Goal: Information Seeking & Learning: Learn about a topic

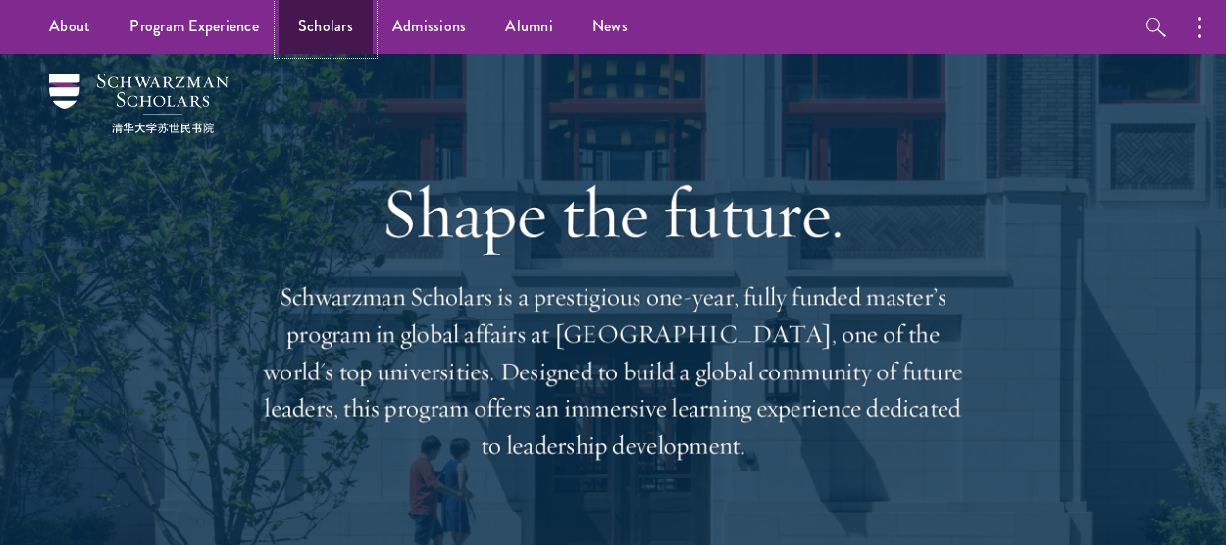
click at [332, 28] on link "Scholars" at bounding box center [326, 27] width 94 height 54
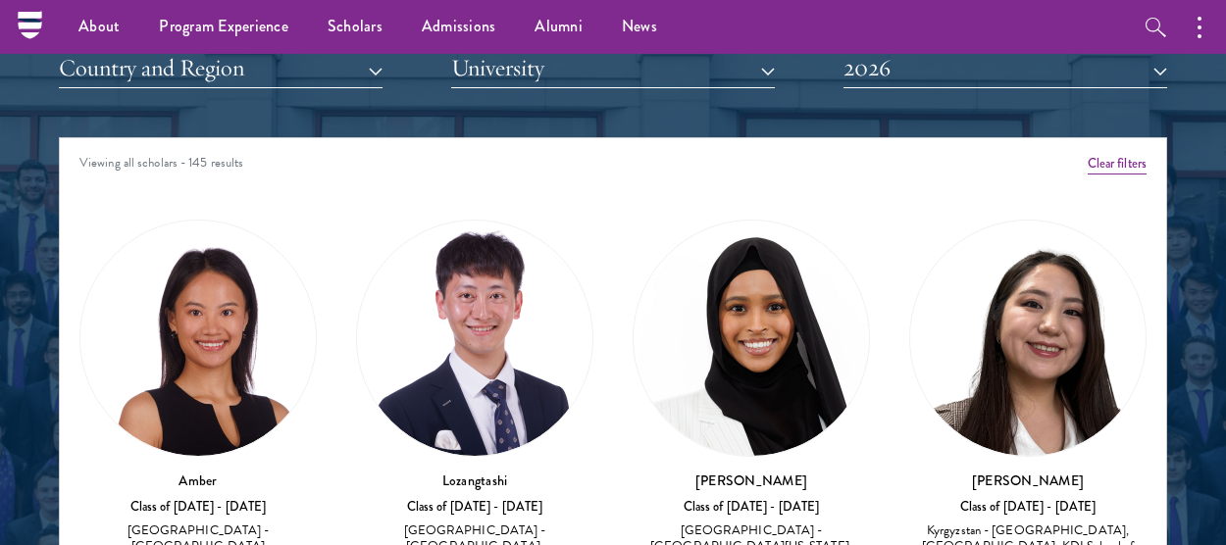
scroll to position [2239, 0]
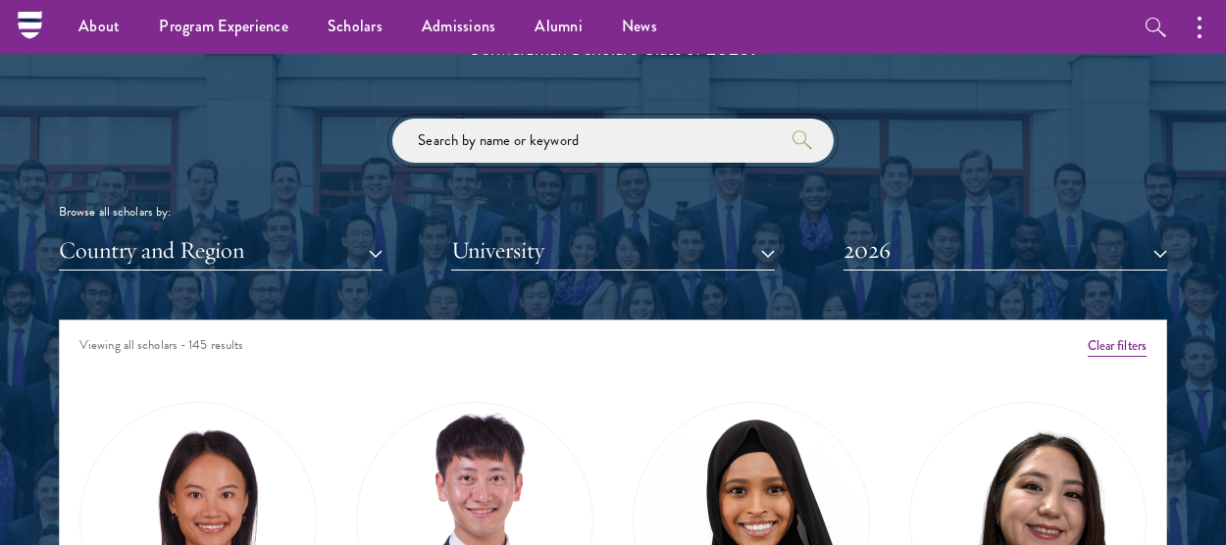
click at [537, 146] on input "search" at bounding box center [612, 141] width 441 height 44
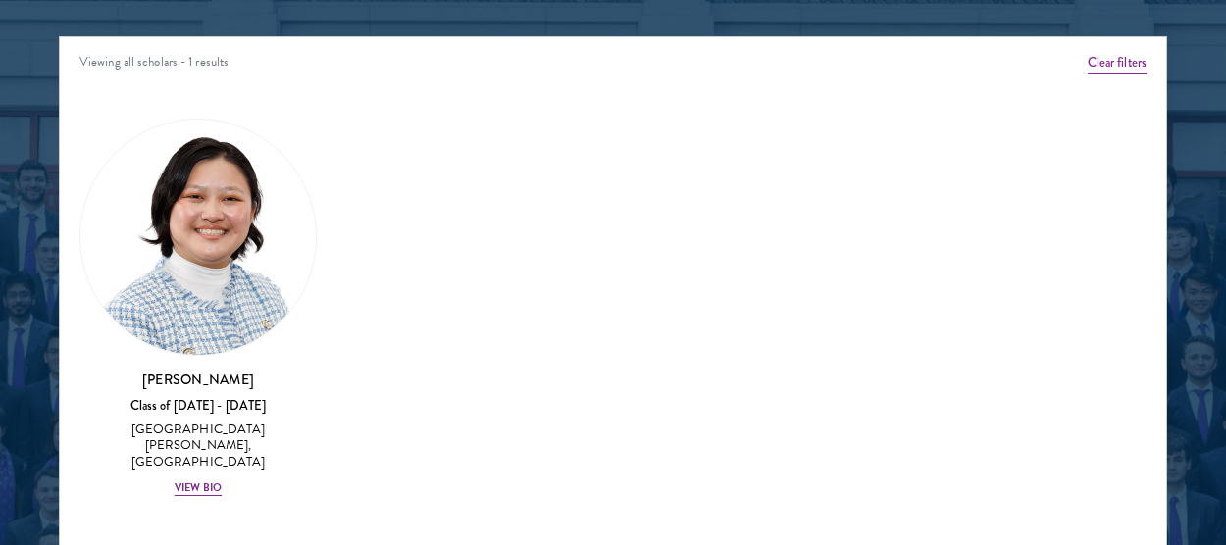
scroll to position [2549, 0]
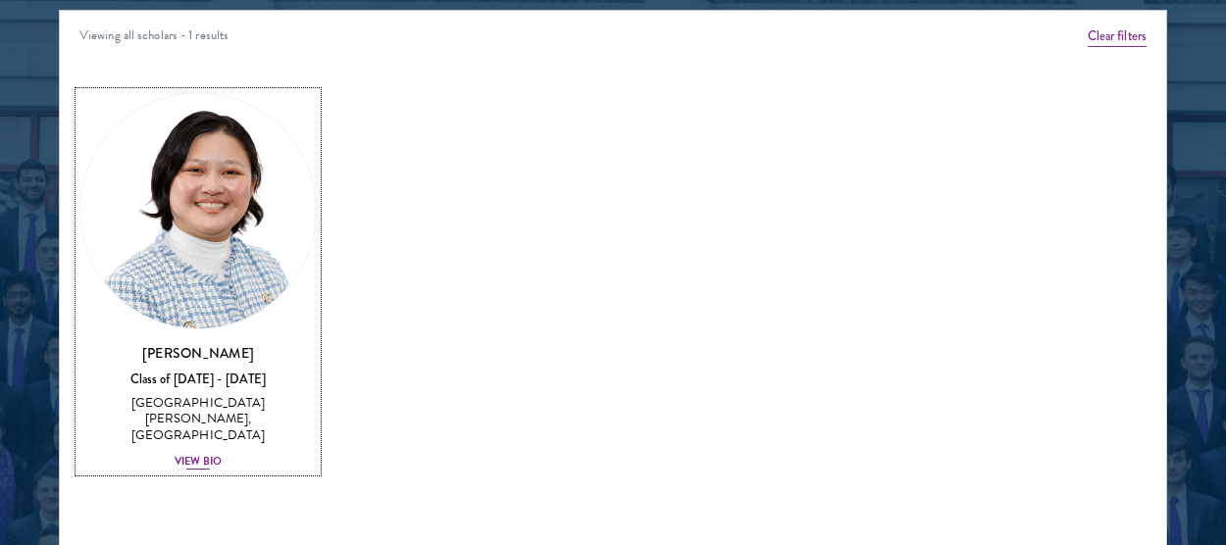
click at [186, 454] on div "View Bio" at bounding box center [198, 462] width 47 height 16
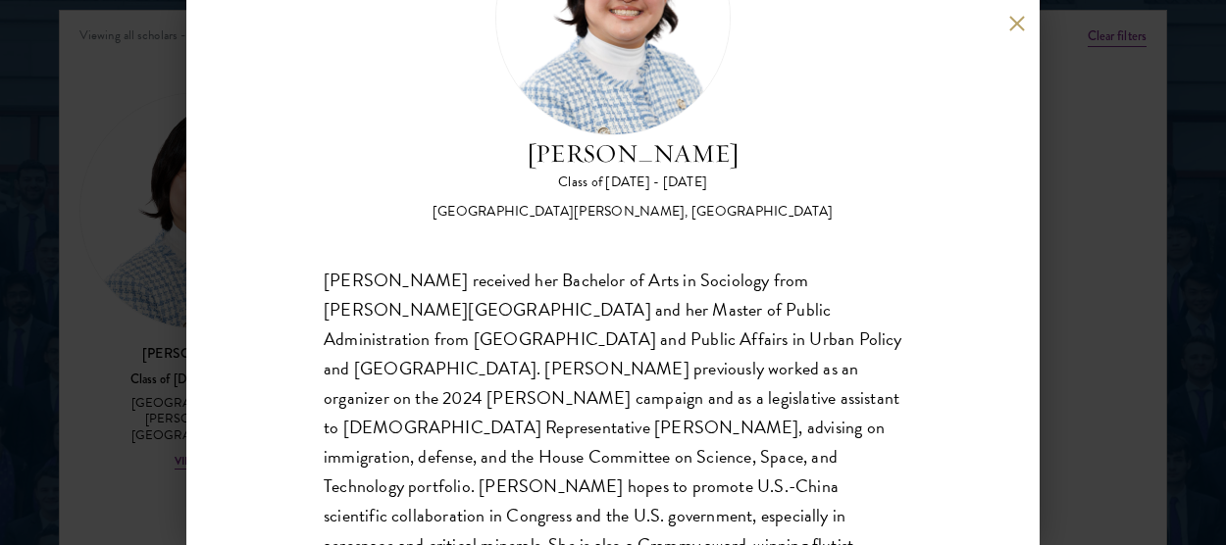
scroll to position [154, 0]
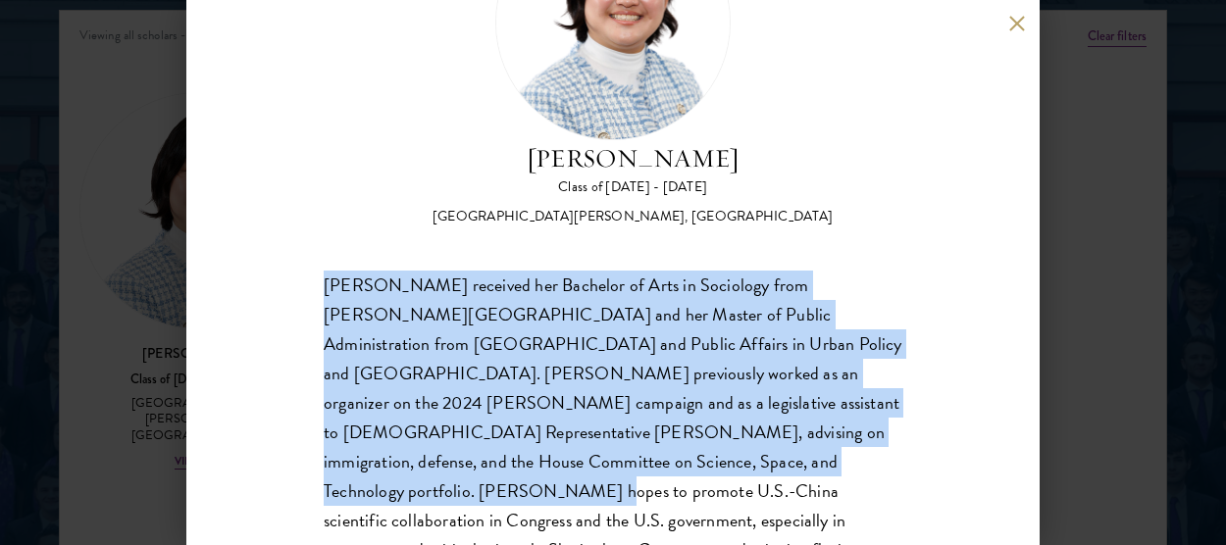
drag, startPoint x: 320, startPoint y: 296, endPoint x: 676, endPoint y: 480, distance: 400.6
click at [676, 480] on div "Kelsey Chin Class of 2025 - 2026 United States of America - Barnard College, Co…" at bounding box center [613, 272] width 854 height 545
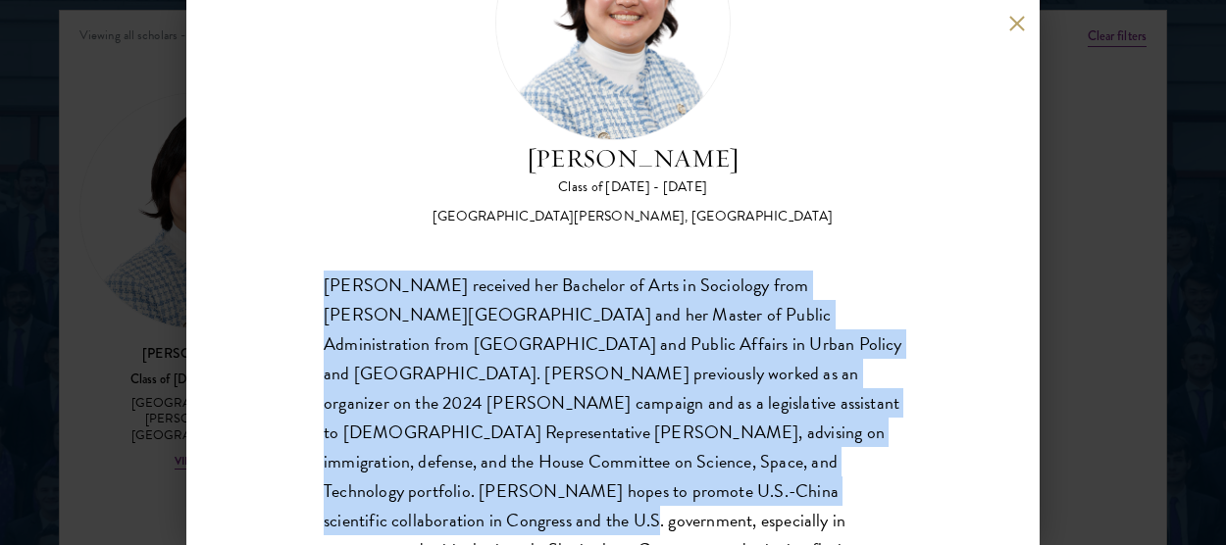
click at [676, 480] on div "Kelsey Chin received her Bachelor of Arts in Sociology from Barnard College and…" at bounding box center [613, 433] width 579 height 325
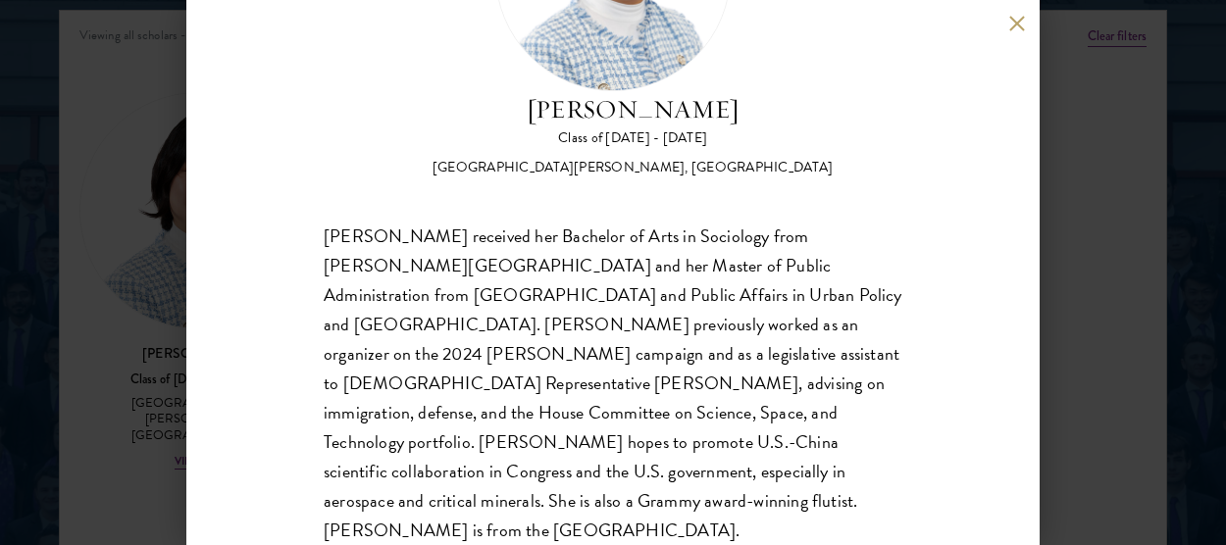
click at [1175, 296] on div "Kelsey Chin Class of 2025 - 2026 United States of America - Barnard College, Co…" at bounding box center [613, 272] width 1226 height 545
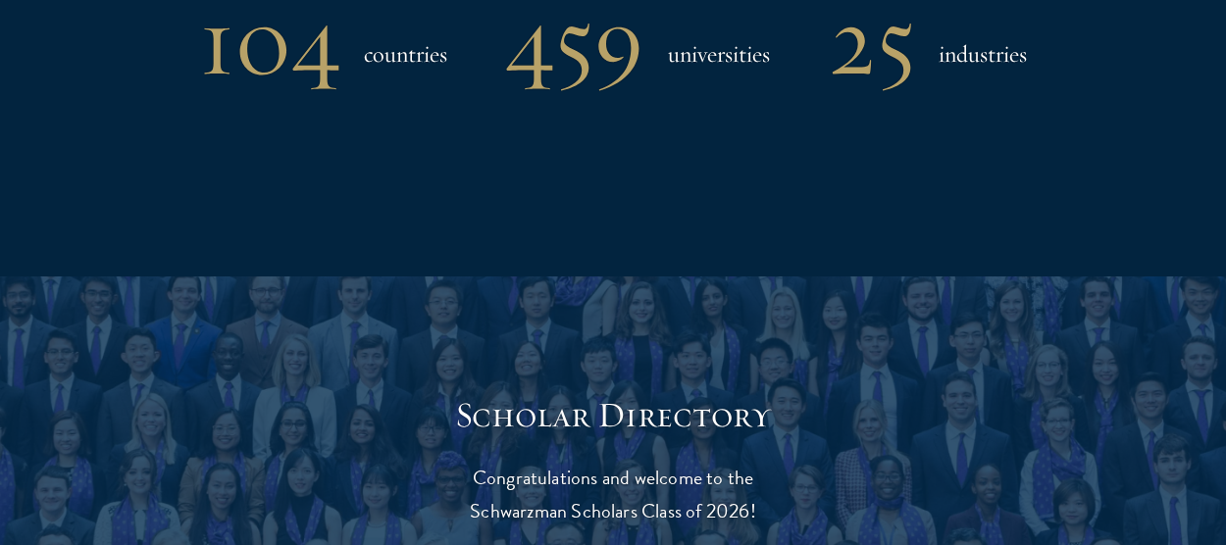
scroll to position [2160, 0]
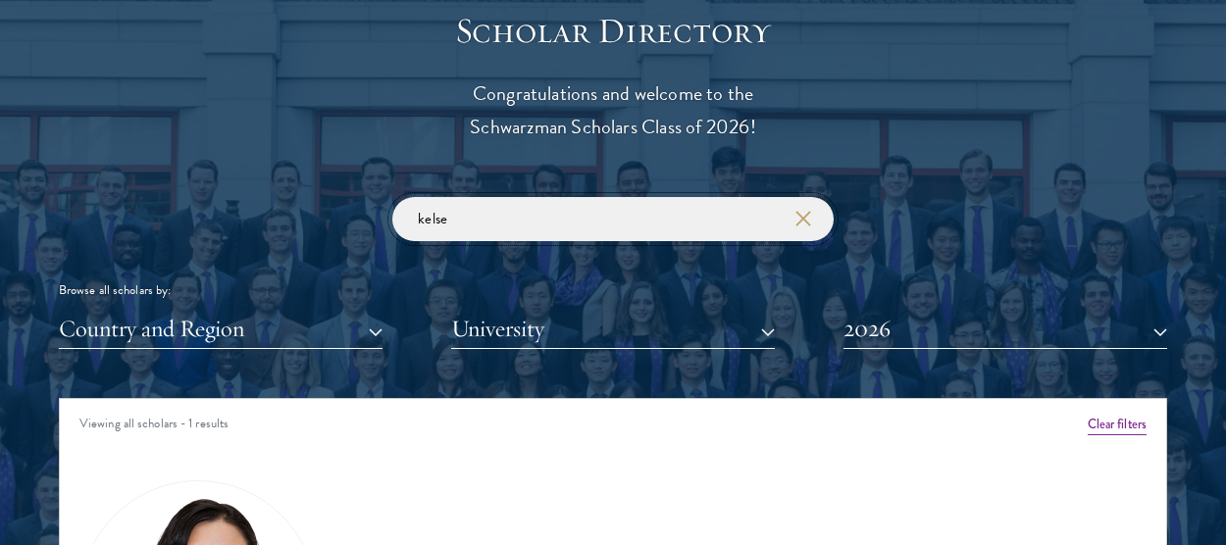
drag, startPoint x: 474, startPoint y: 220, endPoint x: 354, endPoint y: 211, distance: 120.0
click at [354, 211] on div "kelse Browse all scholars by: Country and Region All Countries and Regions Afgh…" at bounding box center [613, 273] width 1109 height 152
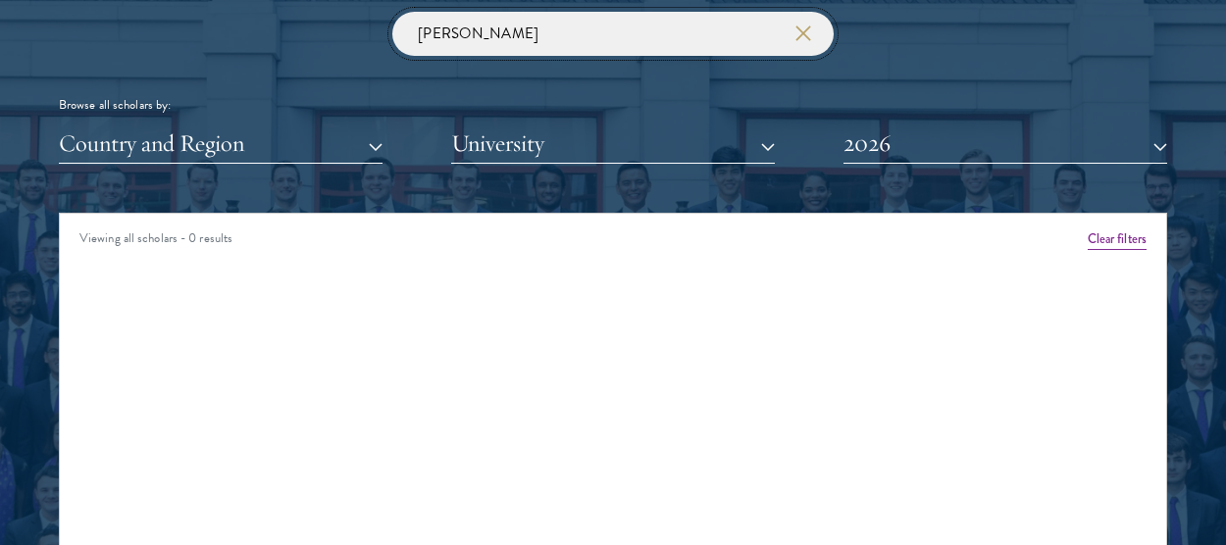
scroll to position [2359, 0]
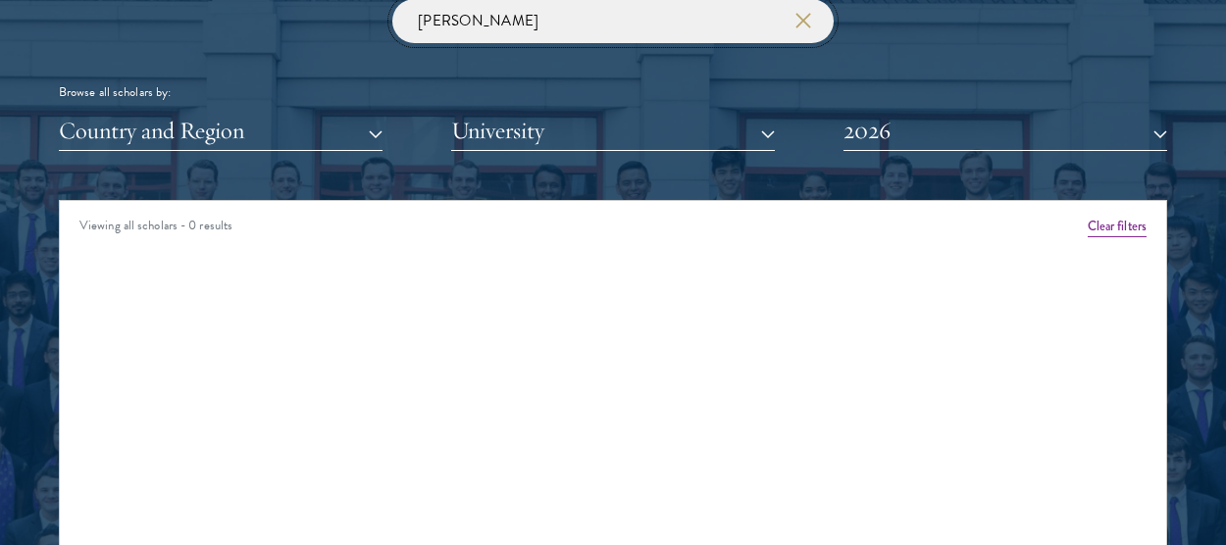
type input "che"
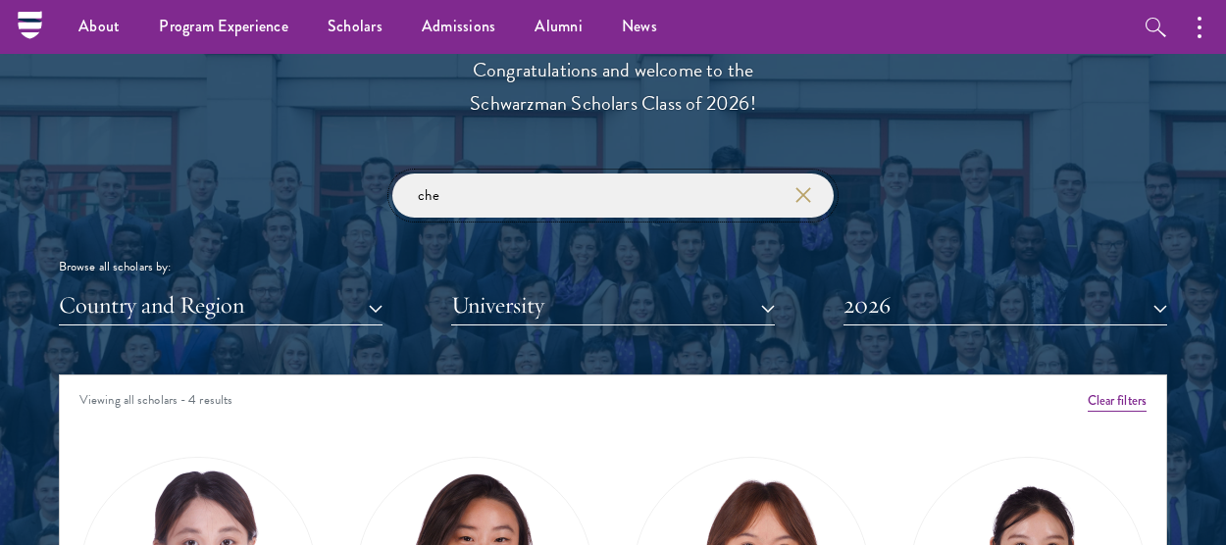
scroll to position [2178, 0]
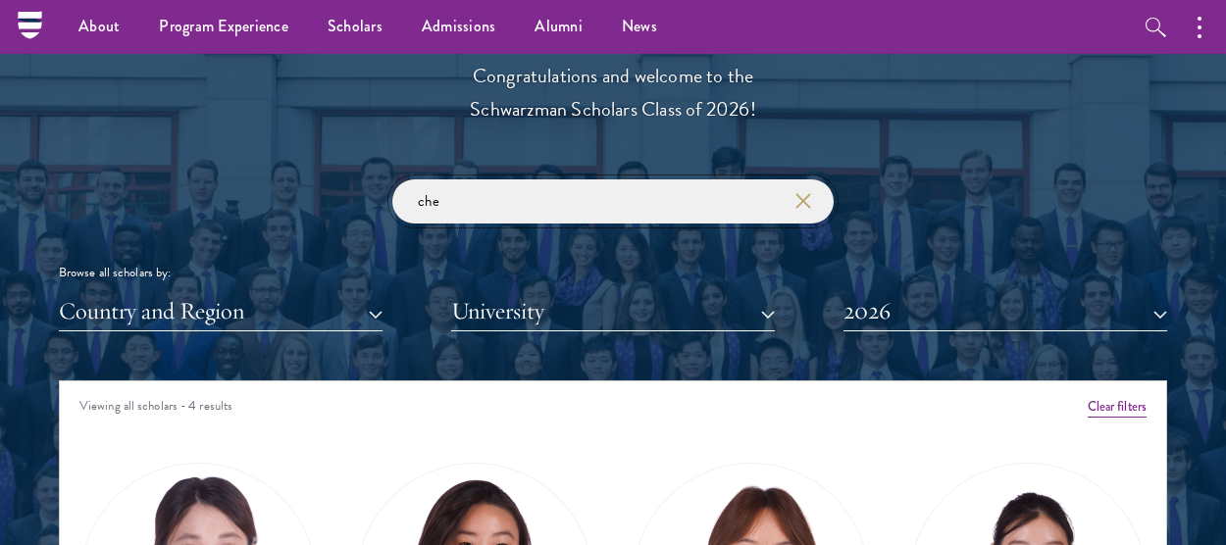
drag, startPoint x: 453, startPoint y: 200, endPoint x: 379, endPoint y: 204, distance: 74.7
click at [379, 204] on div "che Browse all scholars by: Country and Region All Countries and Regions Afghan…" at bounding box center [613, 256] width 1109 height 152
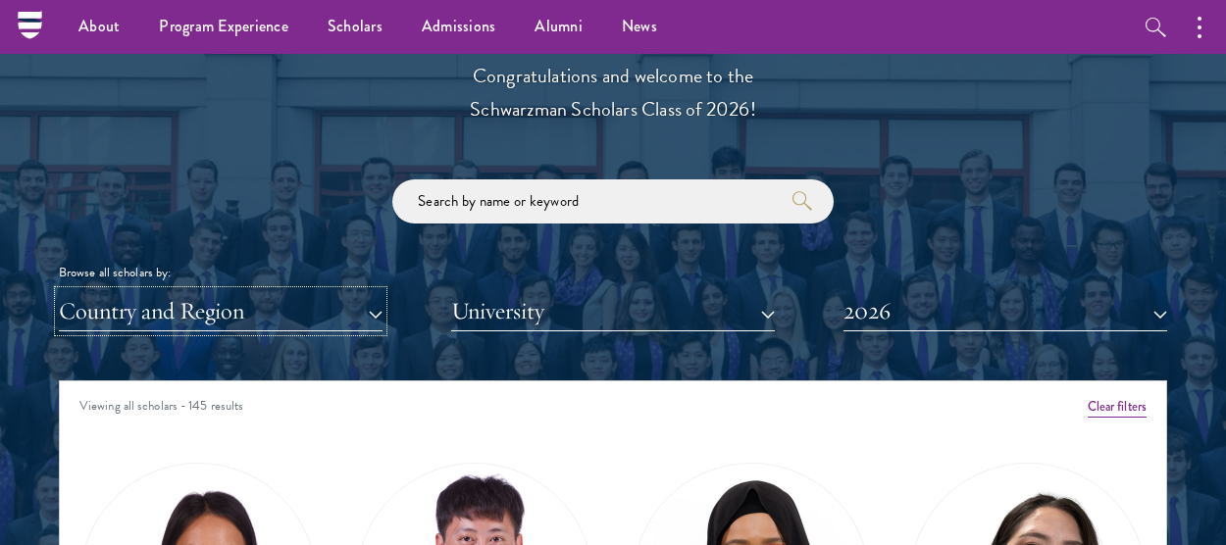
click at [305, 298] on button "Country and Region" at bounding box center [221, 311] width 324 height 40
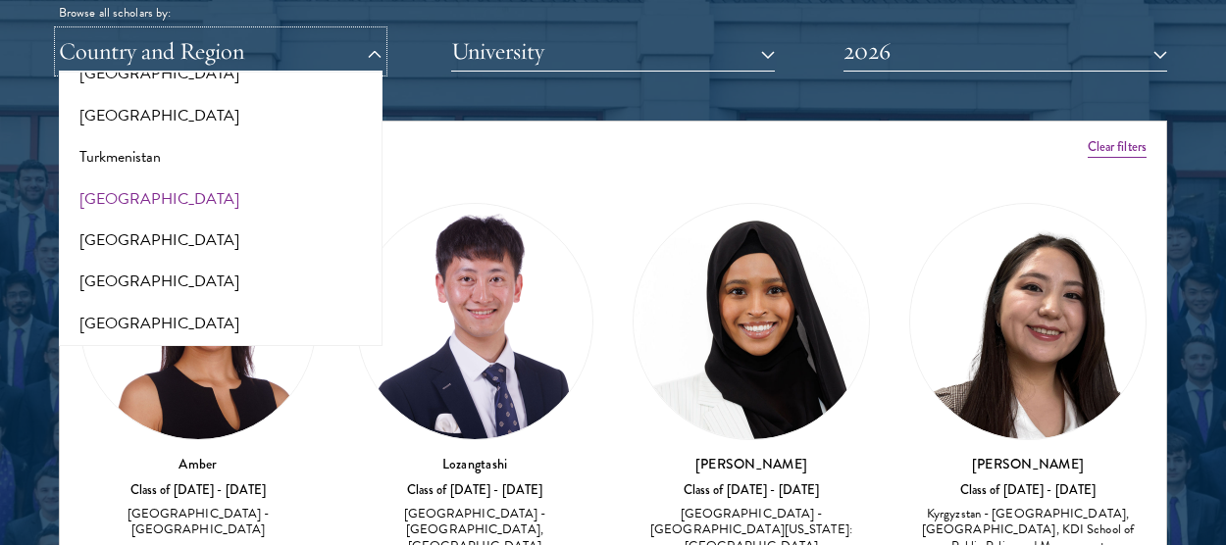
scroll to position [3931, 0]
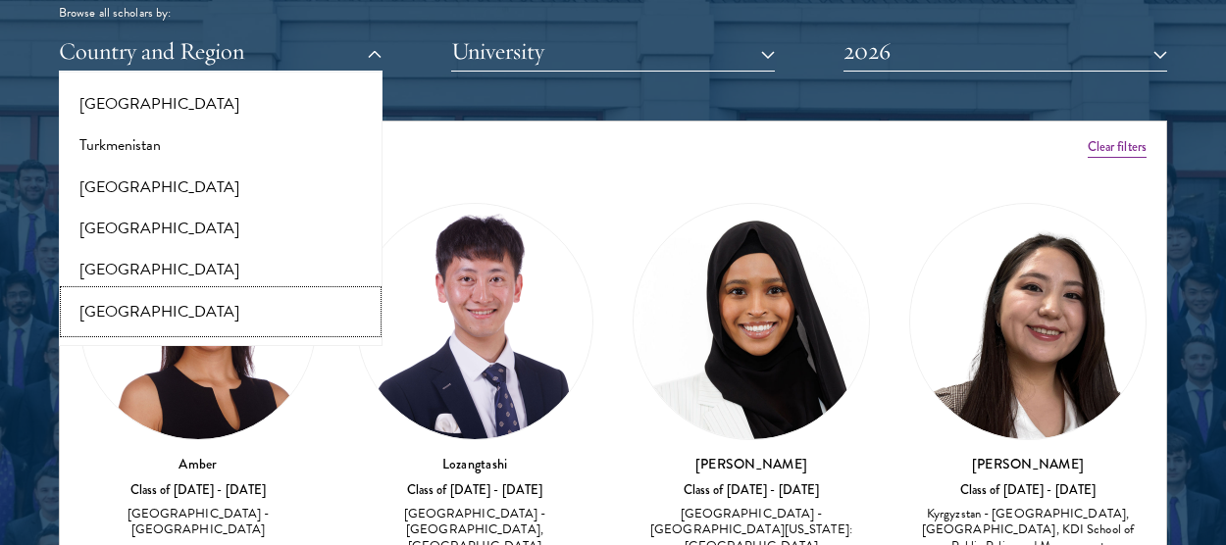
click at [220, 291] on button "[GEOGRAPHIC_DATA]" at bounding box center [221, 311] width 312 height 41
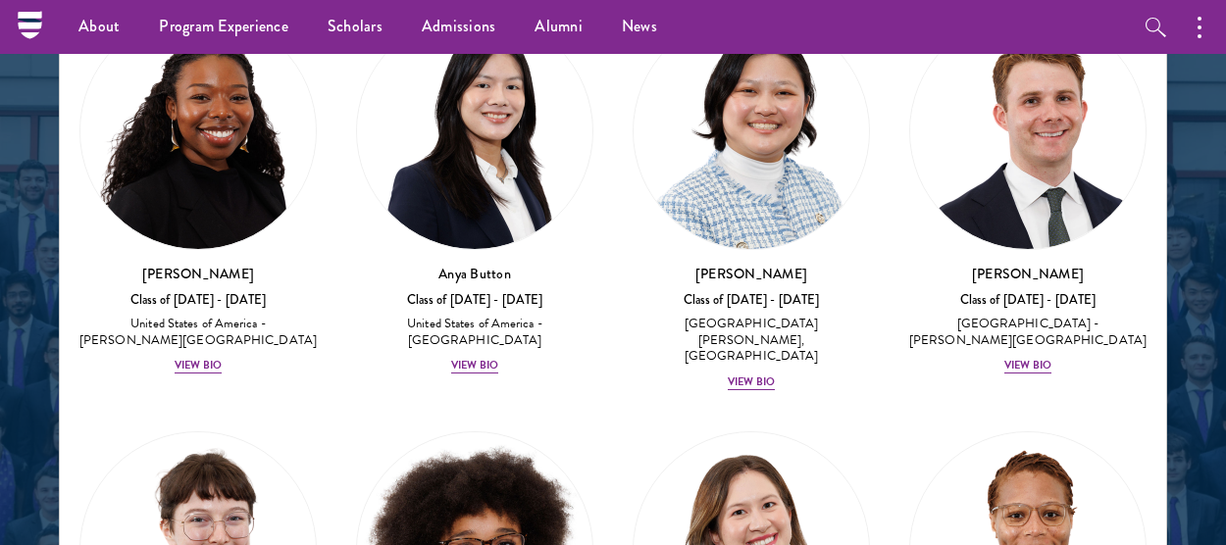
scroll to position [884, 0]
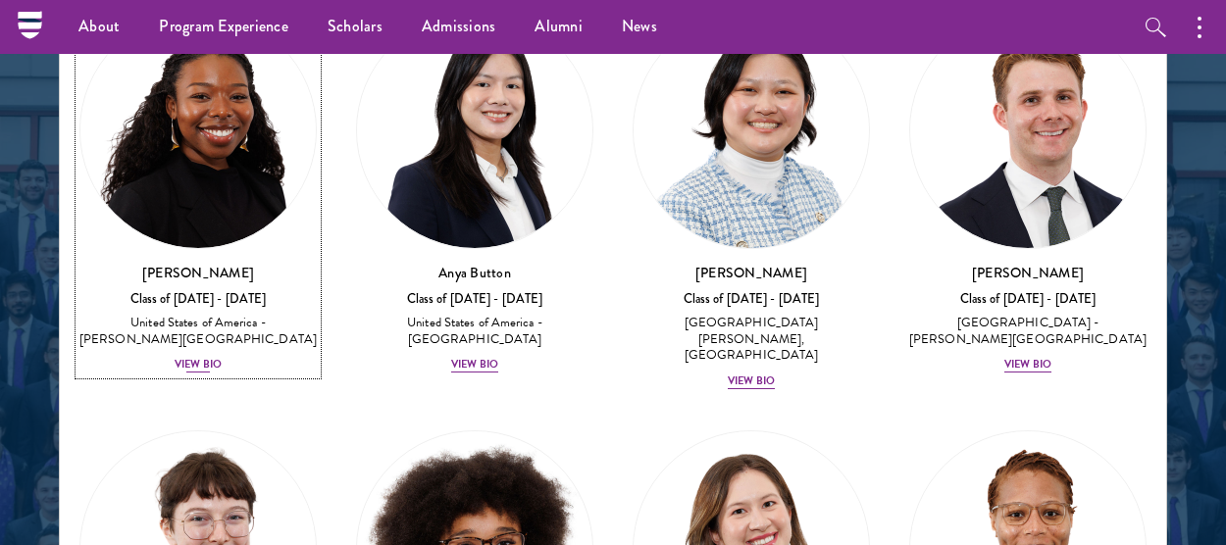
click at [193, 357] on div "View Bio" at bounding box center [198, 365] width 47 height 16
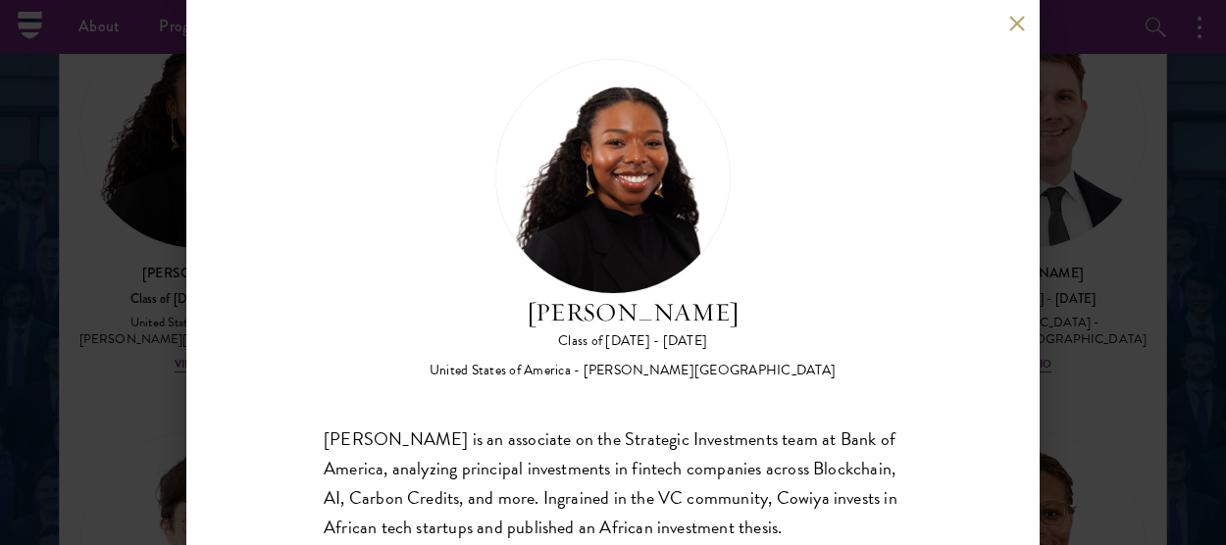
click at [1107, 239] on div "Cowiya Arouna Class of 2025 - 2026 United States of America - Smith College Cow…" at bounding box center [613, 272] width 1226 height 545
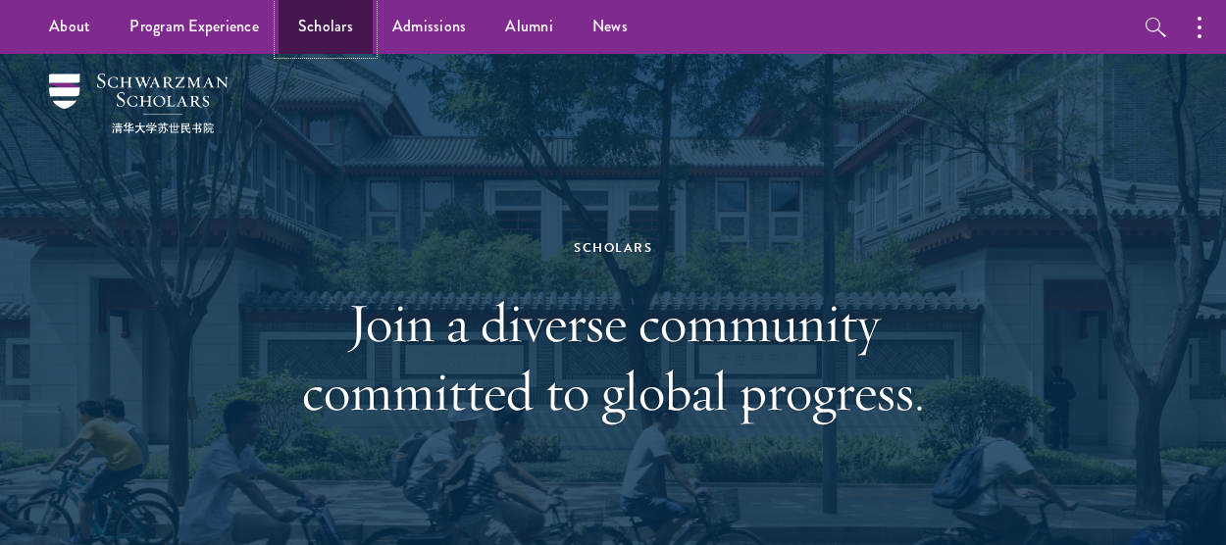
click at [333, 23] on link "Scholars" at bounding box center [326, 27] width 94 height 54
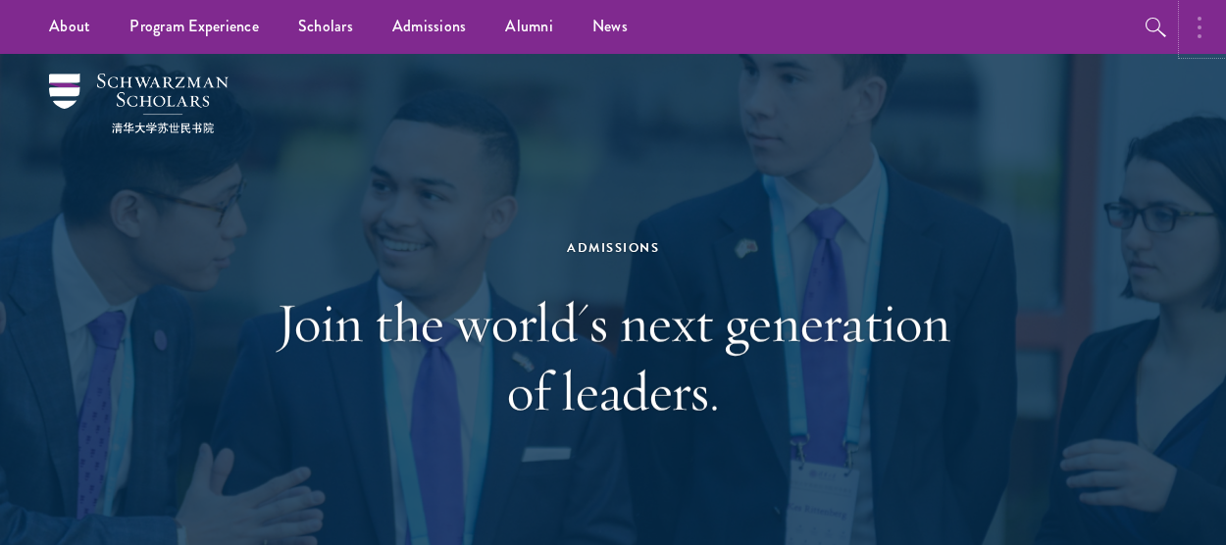
click at [1187, 24] on button "button" at bounding box center [1204, 27] width 43 height 54
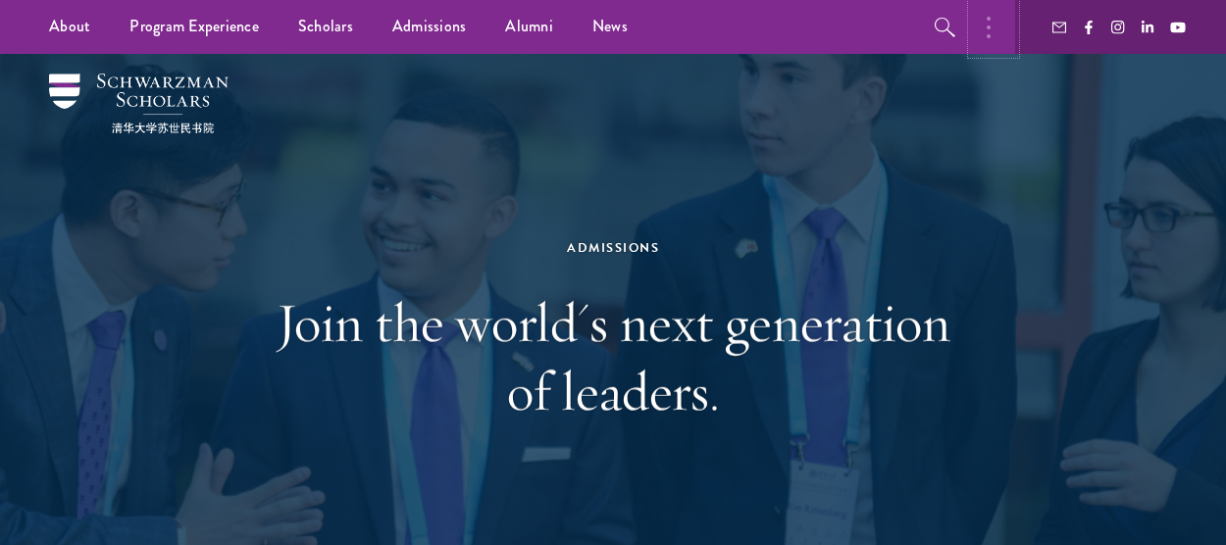
click at [980, 16] on button "button" at bounding box center [993, 27] width 43 height 54
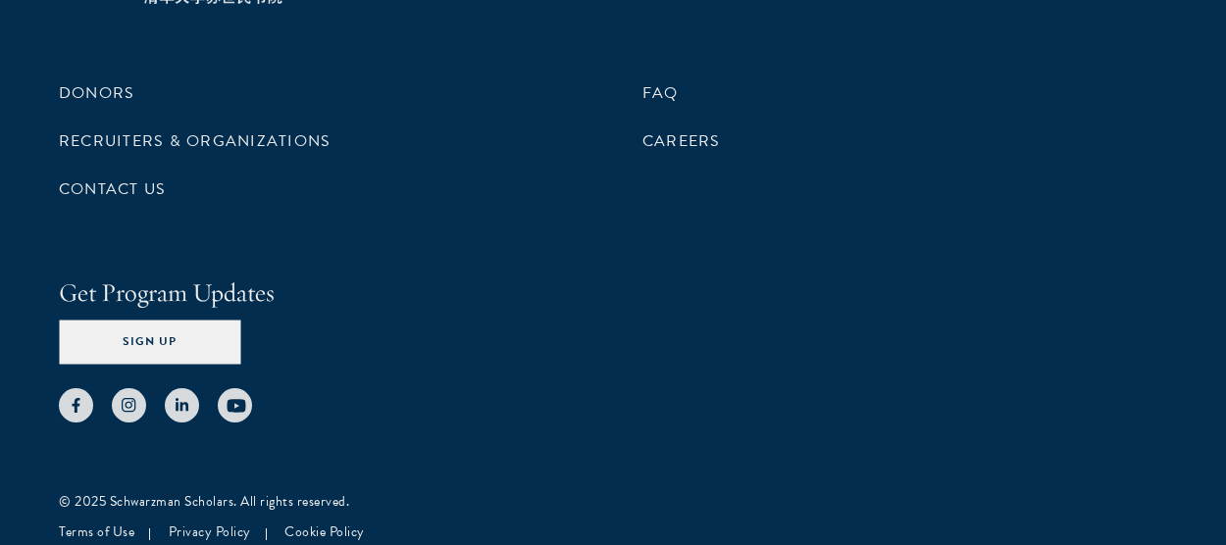
scroll to position [9742, 0]
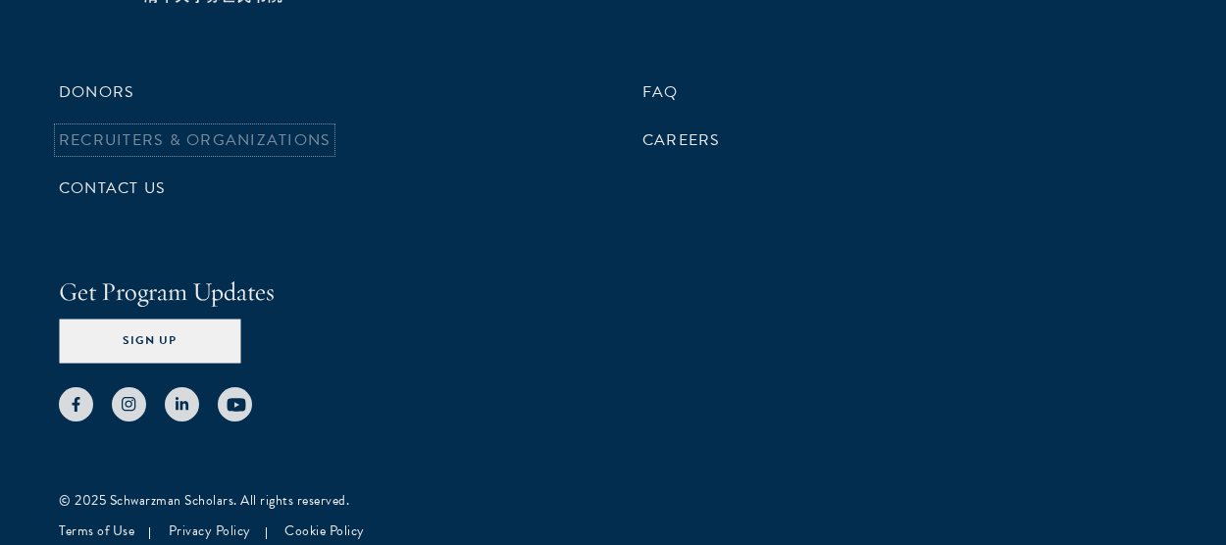
click at [228, 148] on link "Recruiters & Organizations" at bounding box center [195, 141] width 272 height 24
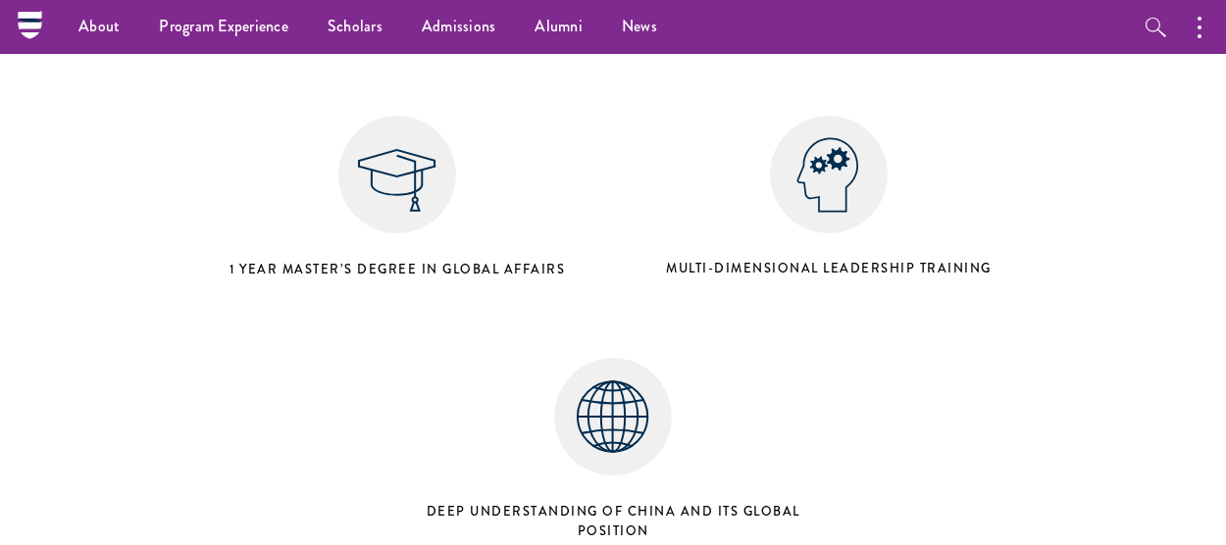
scroll to position [814, 0]
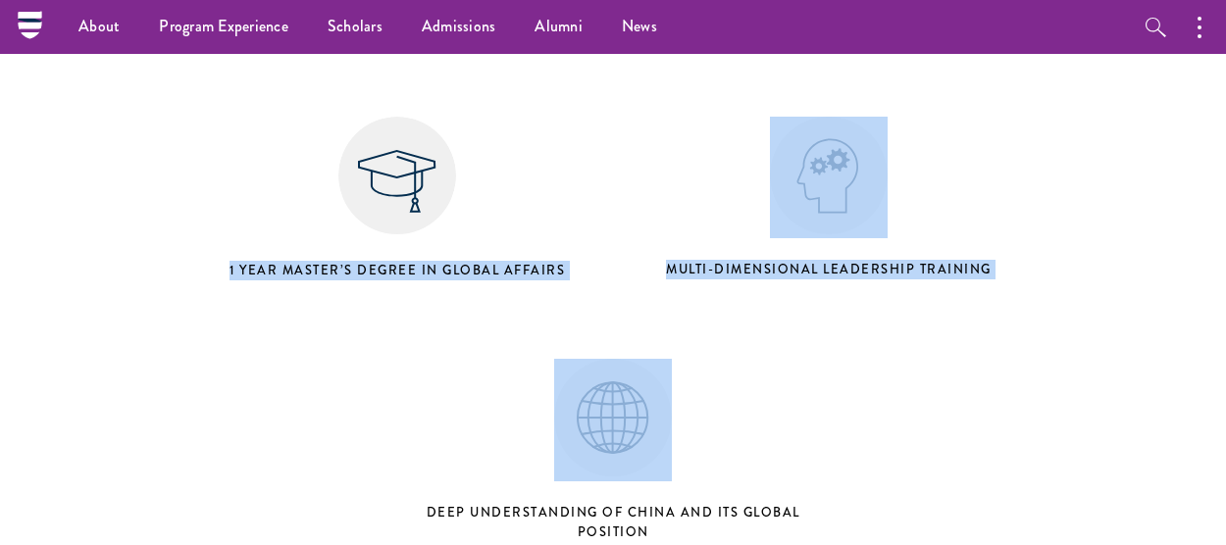
drag, startPoint x: 536, startPoint y: 213, endPoint x: 783, endPoint y: 459, distance: 349.0
click at [783, 459] on div "1 Year Master’s Degree in Global Affairs Multi-dimensional Leadership Training …" at bounding box center [613, 300] width 863 height 505
click at [783, 459] on div "Deep understanding of China and its global position" at bounding box center [613, 450] width 432 height 203
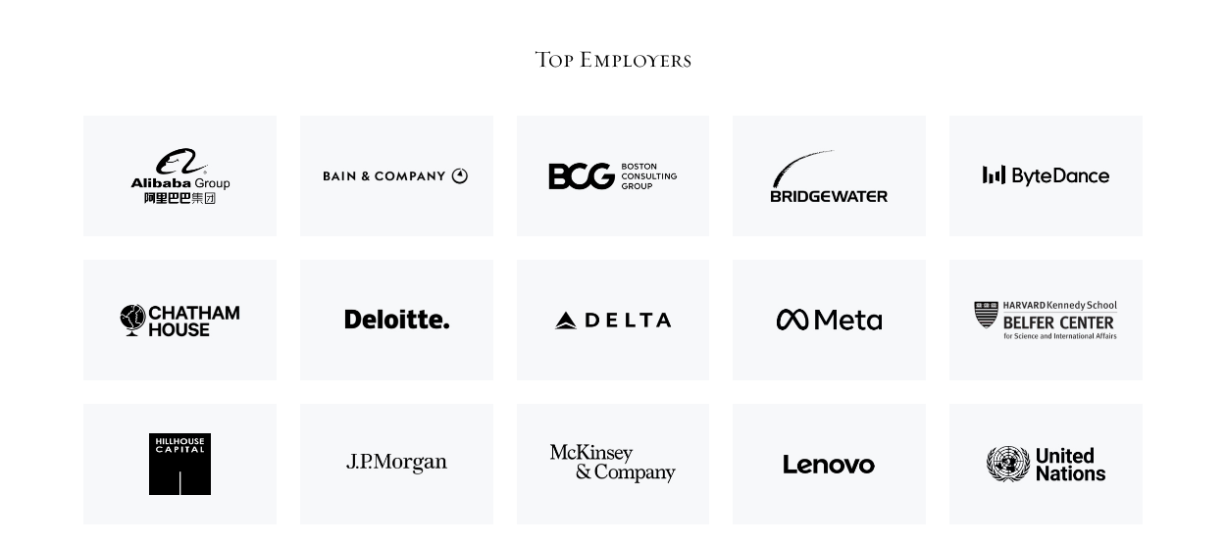
scroll to position [4399, 0]
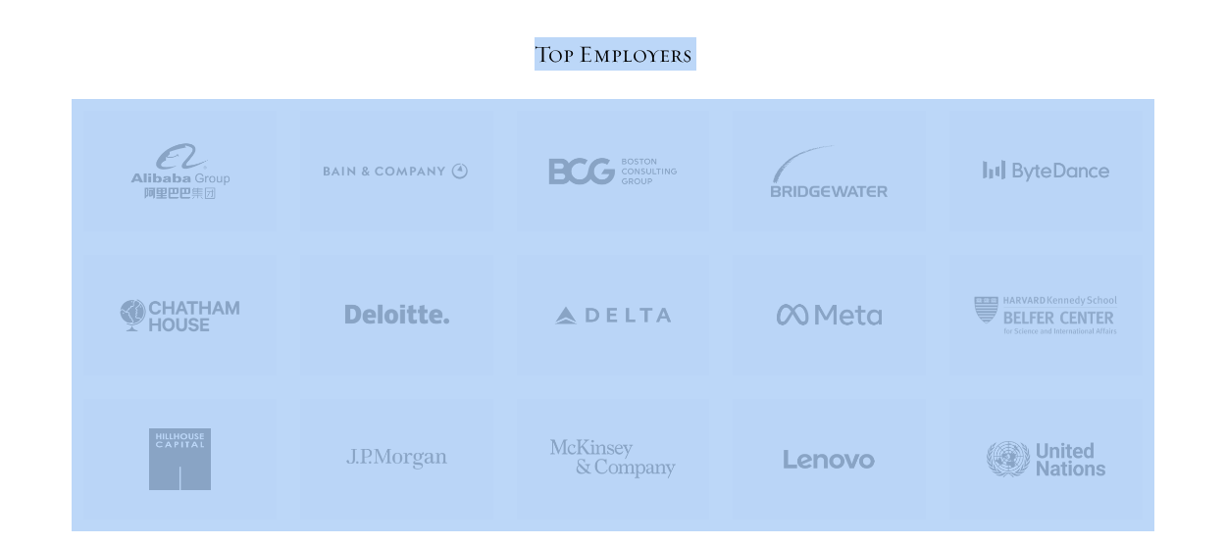
drag, startPoint x: 536, startPoint y: 50, endPoint x: 1081, endPoint y: 509, distance: 713.0
click at [1081, 509] on div "Top Employers Post-program statistics representative of the classes of 2017-2018" at bounding box center [613, 302] width 1060 height 531
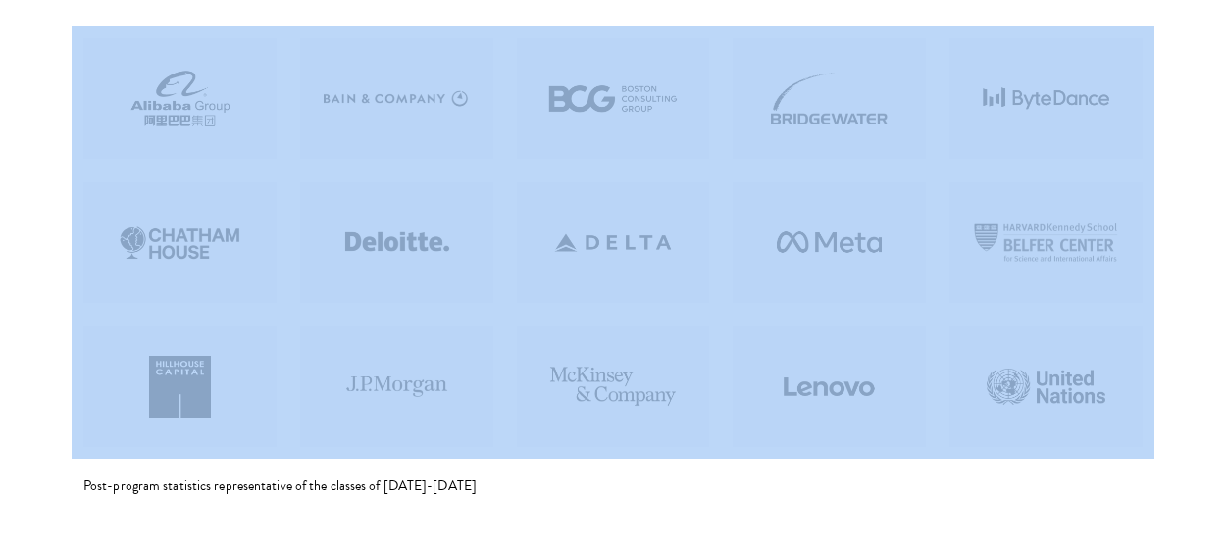
scroll to position [4496, 0]
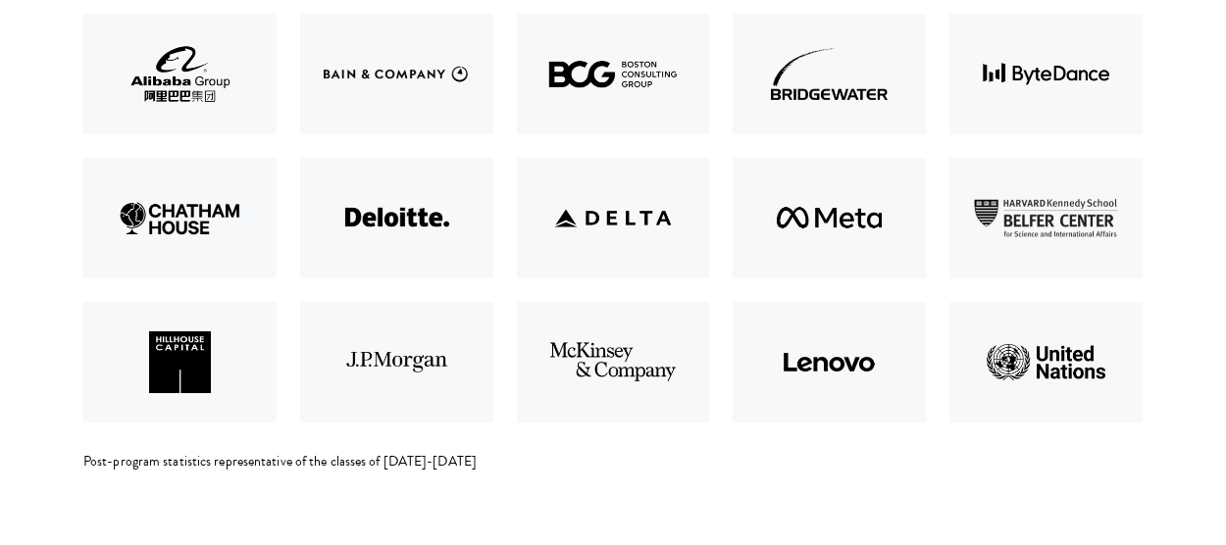
click at [520, 488] on section "Top Employers Post-program statistics representative of the classes of 2017-2018" at bounding box center [613, 220] width 1226 height 737
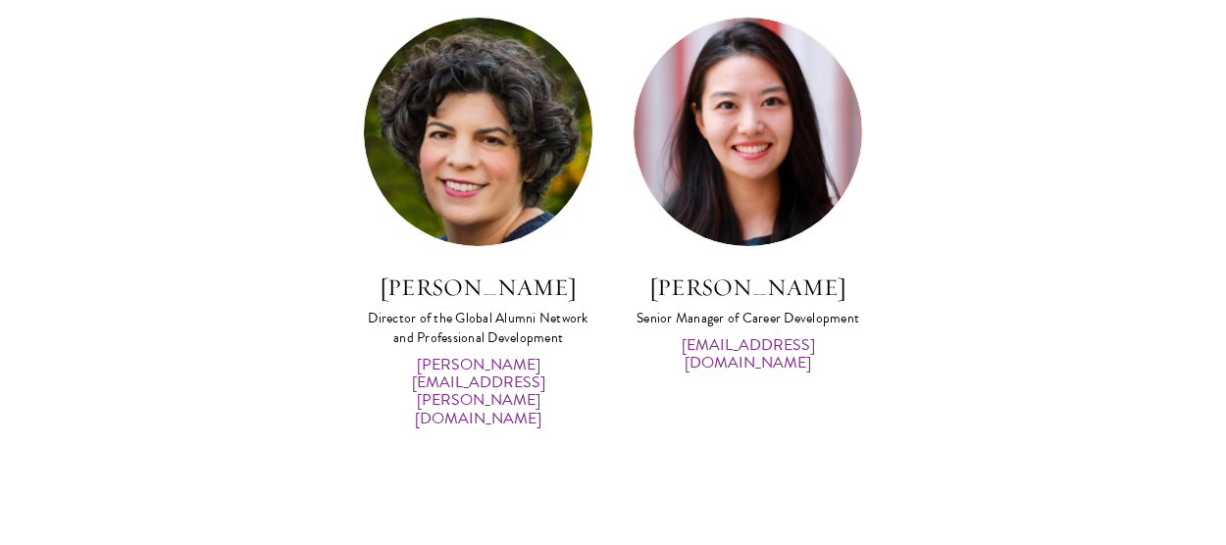
scroll to position [9587, 0]
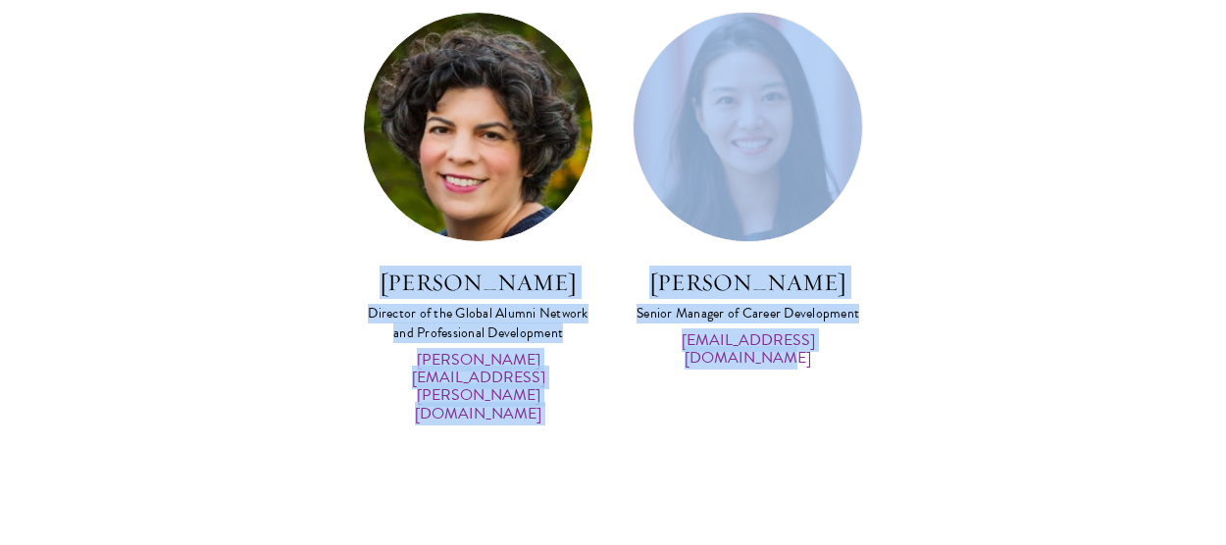
drag, startPoint x: 416, startPoint y: 234, endPoint x: 958, endPoint y: 332, distance: 550.4
click at [958, 332] on div "Julia Zupko Director of the Global Alumni Network and Professional Development …" at bounding box center [613, 233] width 1079 height 443
drag, startPoint x: 958, startPoint y: 332, endPoint x: 814, endPoint y: 362, distance: 146.4
click at [814, 362] on div "Julia Zupko Director of the Global Alumni Network and Professional Development …" at bounding box center [613, 233] width 1079 height 443
click at [776, 388] on section "Connect with the Team Julia Zupko Director of the Global Alumni Network and Pro…" at bounding box center [613, 183] width 1226 height 780
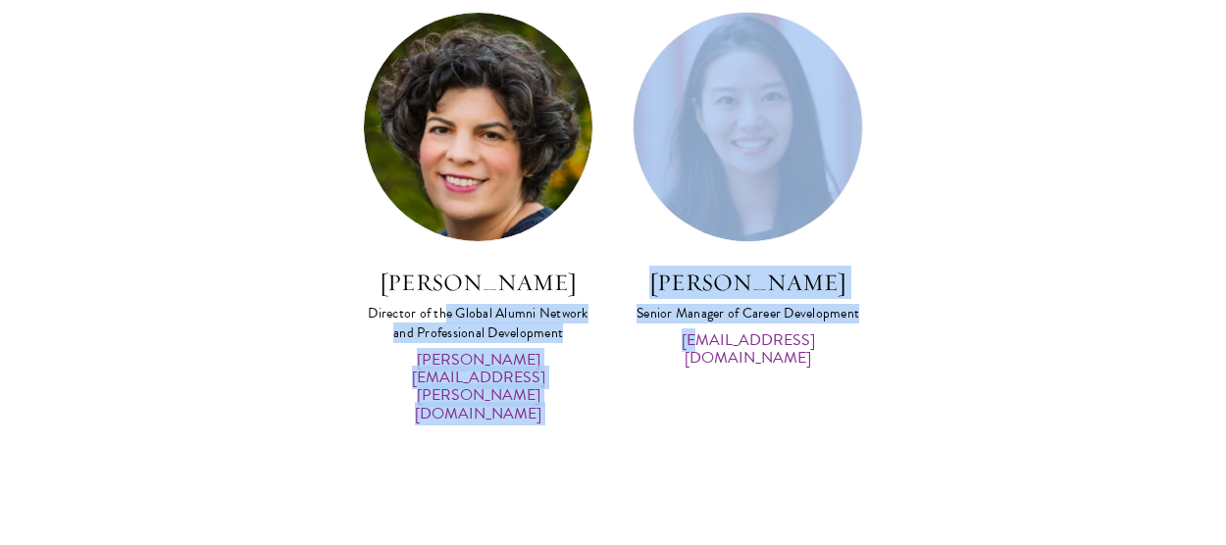
drag, startPoint x: 673, startPoint y: 409, endPoint x: 447, endPoint y: 277, distance: 261.7
click at [447, 277] on section "Connect with the Team Julia Zupko Director of the Global Alumni Network and Pro…" at bounding box center [613, 183] width 1226 height 780
click at [447, 304] on div "Director of the Global Alumni Network and Professional Development" at bounding box center [478, 323] width 231 height 39
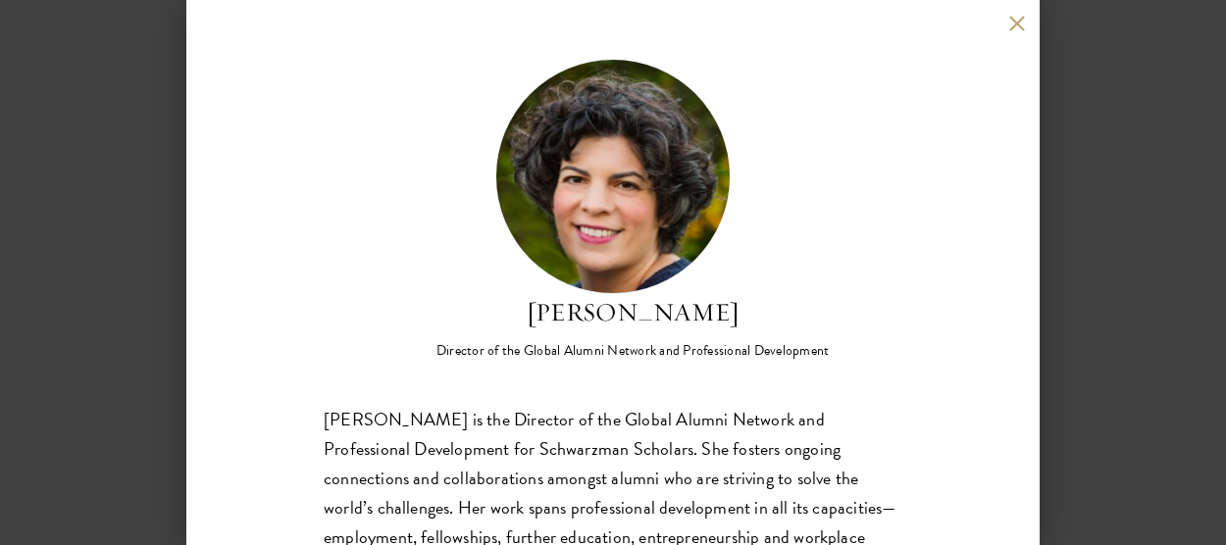
click at [1202, 215] on div "Julia Zupko Director of the Global Alumni Network and Professional Development …" at bounding box center [613, 272] width 1226 height 545
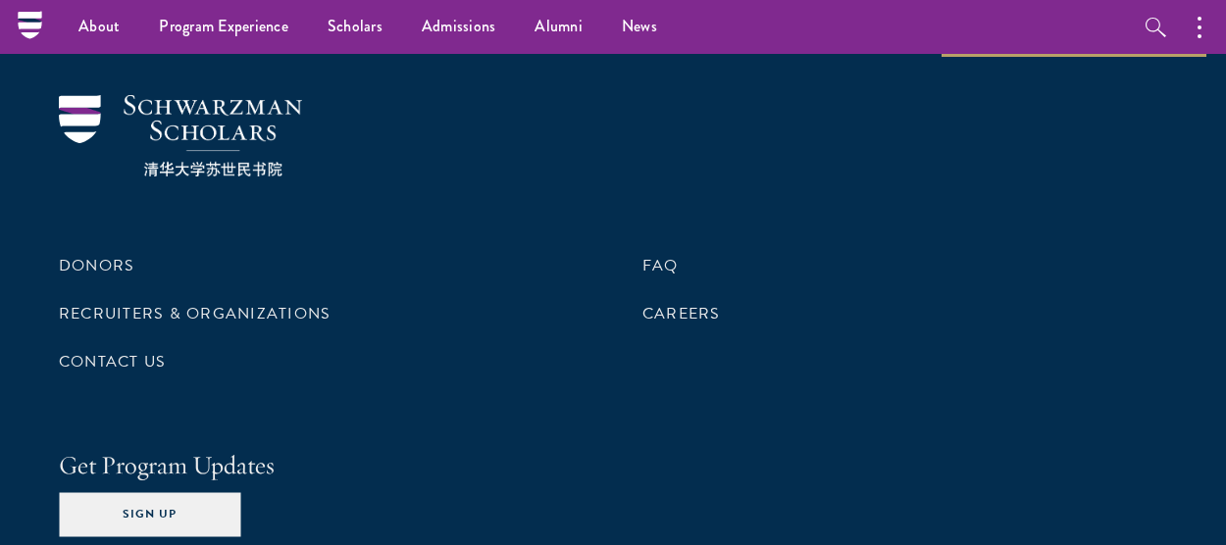
scroll to position [10366, 0]
